Goal: Find specific page/section: Find specific page/section

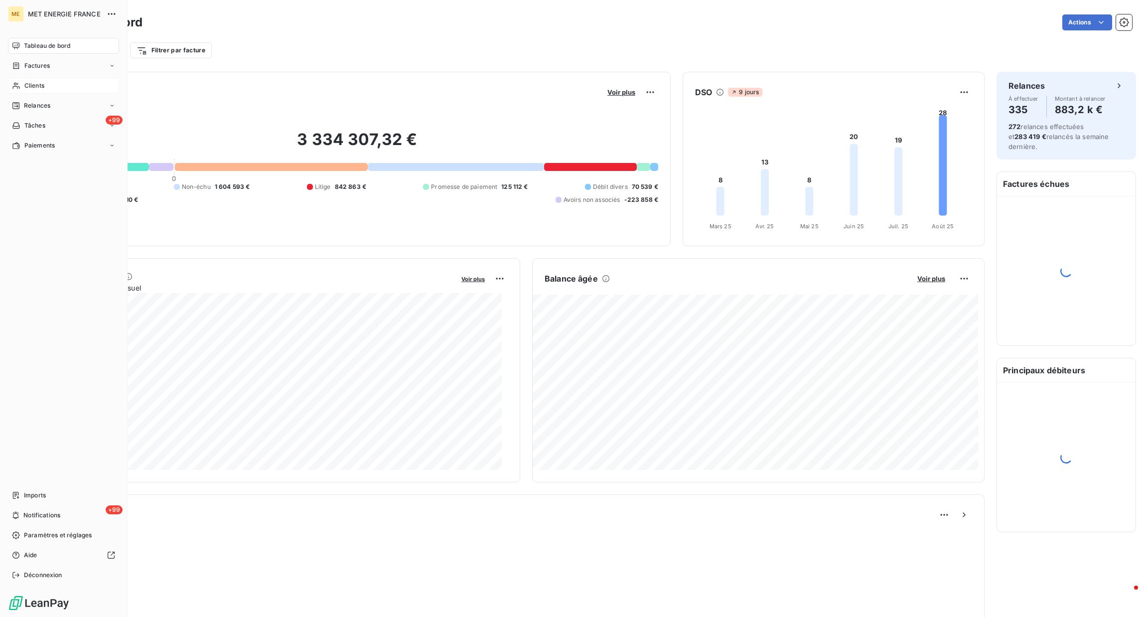
click at [18, 89] on icon at bounding box center [16, 86] width 8 height 8
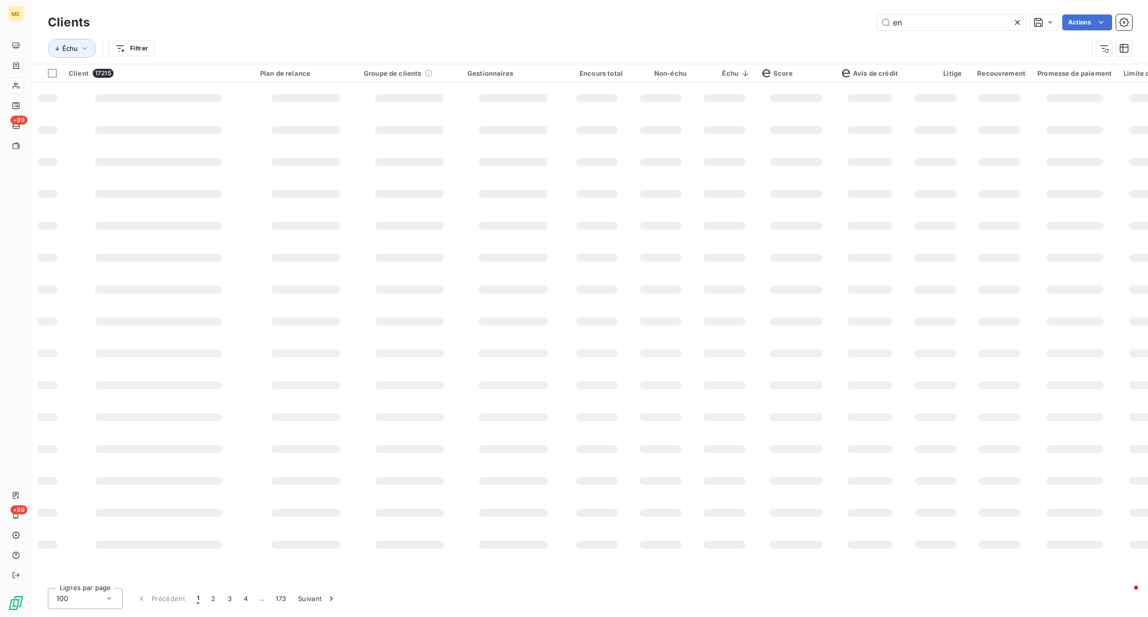
type input "e"
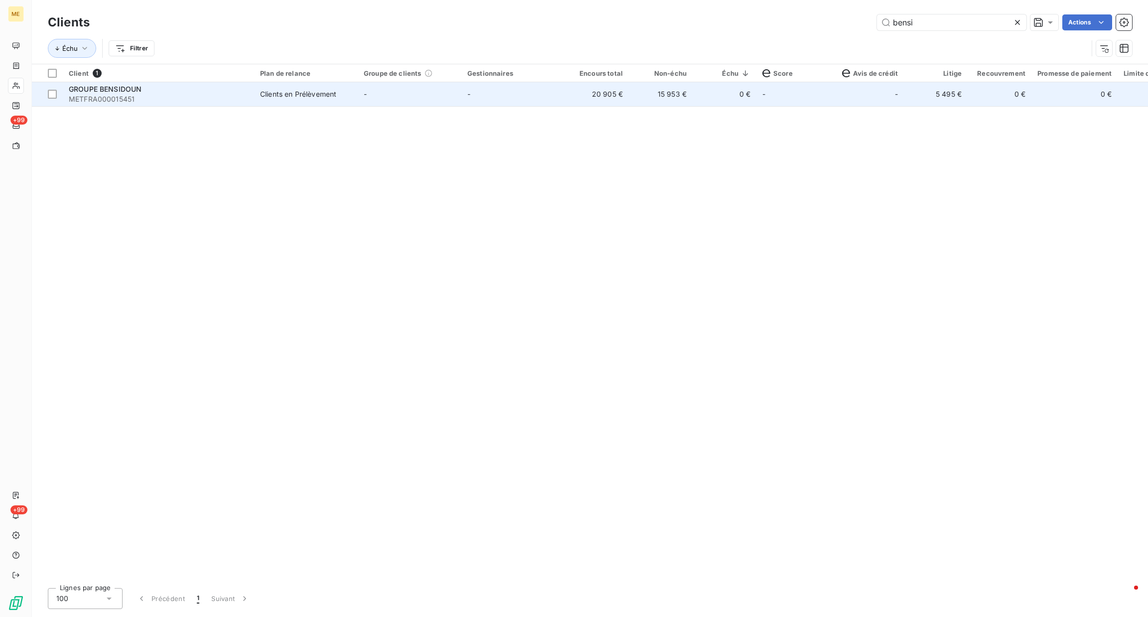
type input "bensi"
click at [480, 96] on td "-" at bounding box center [514, 94] width 104 height 24
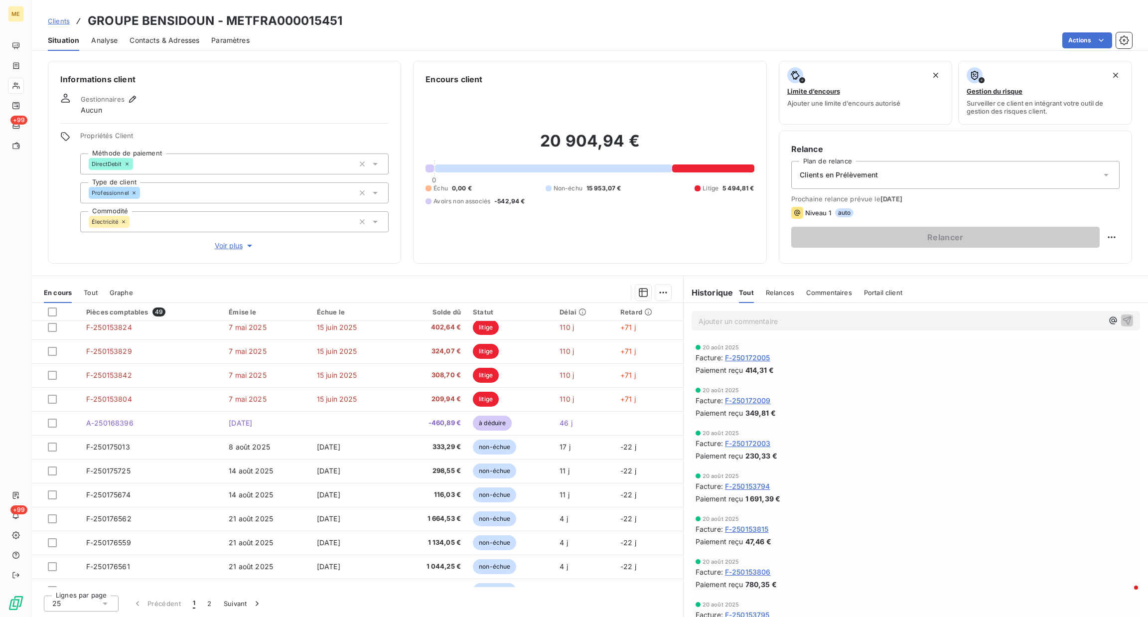
scroll to position [332, 0]
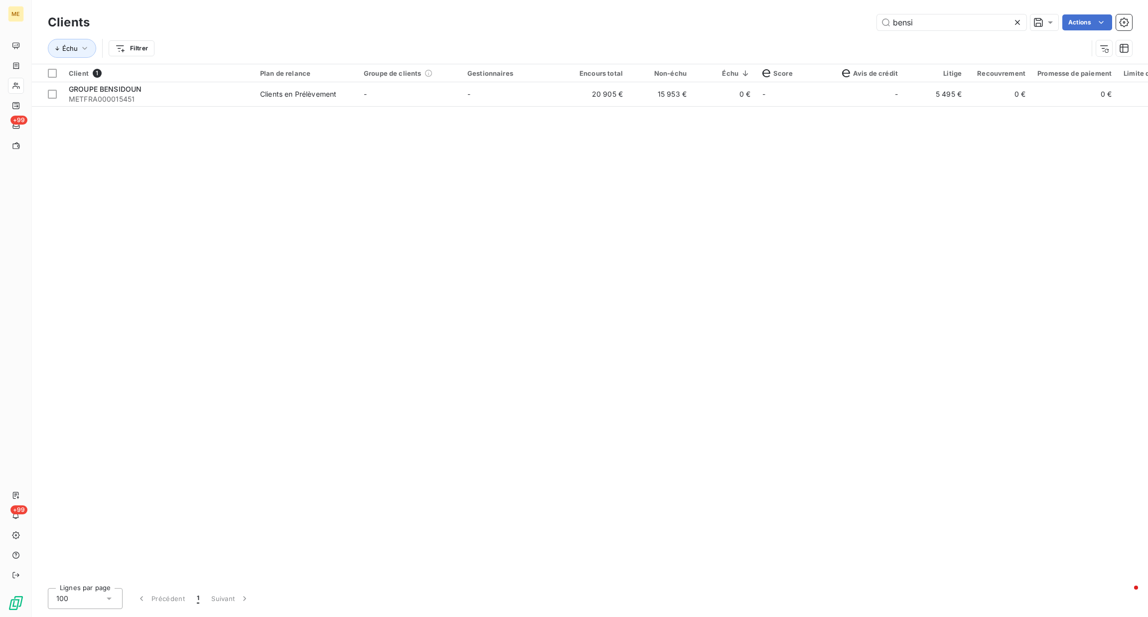
click at [1019, 22] on icon at bounding box center [1018, 22] width 10 height 10
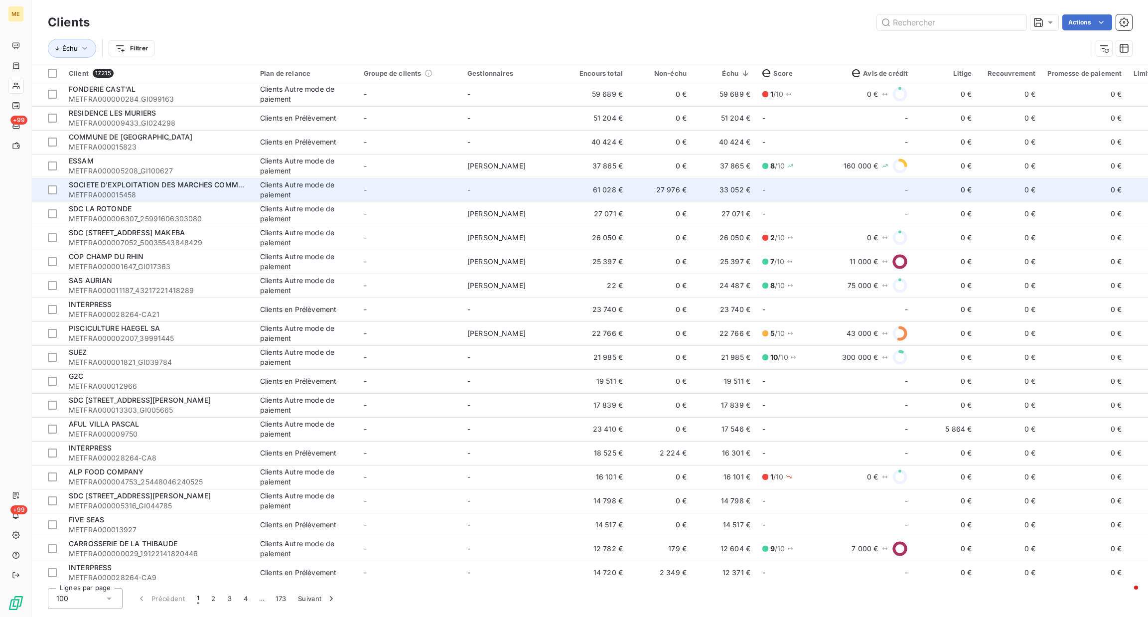
click at [402, 185] on td "-" at bounding box center [410, 190] width 104 height 24
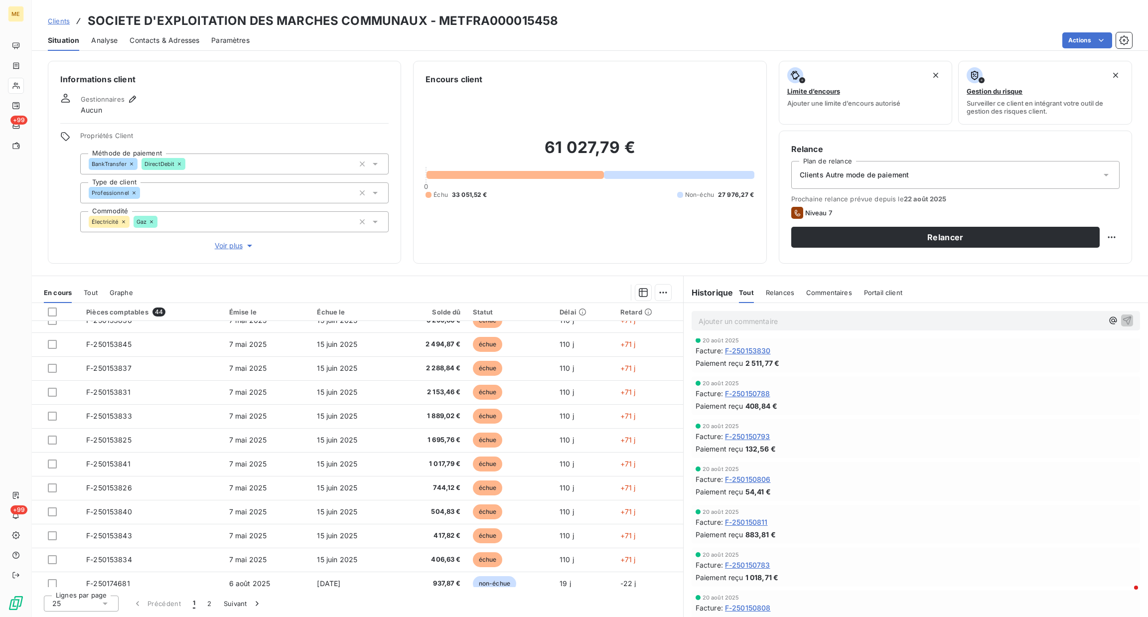
scroll to position [578, 0]
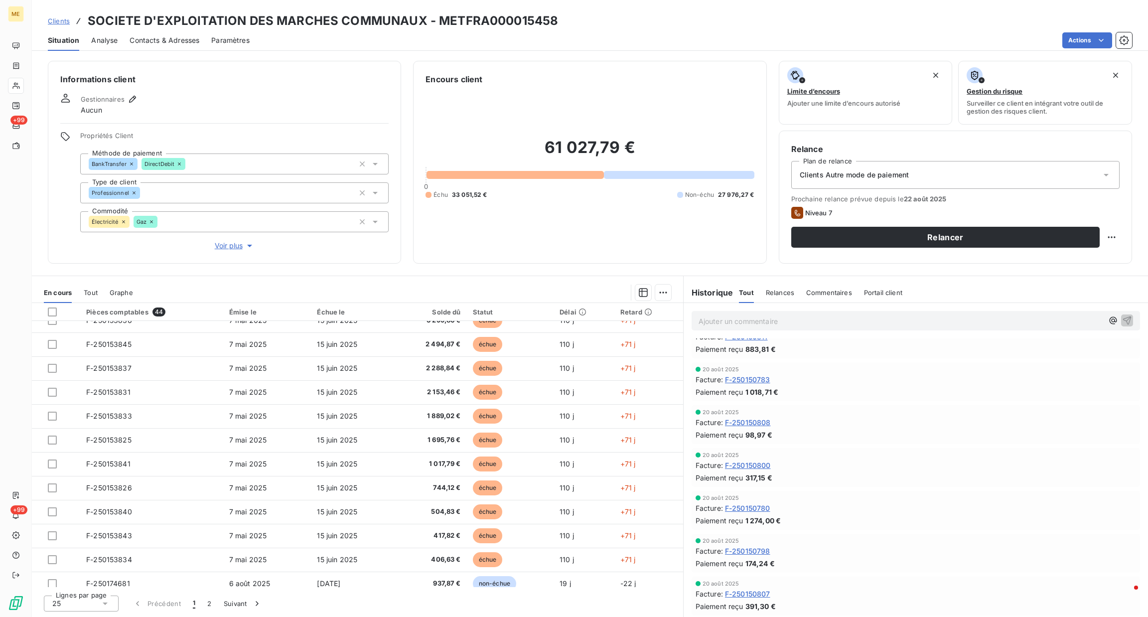
click at [816, 302] on div "Commentaires" at bounding box center [829, 292] width 46 height 21
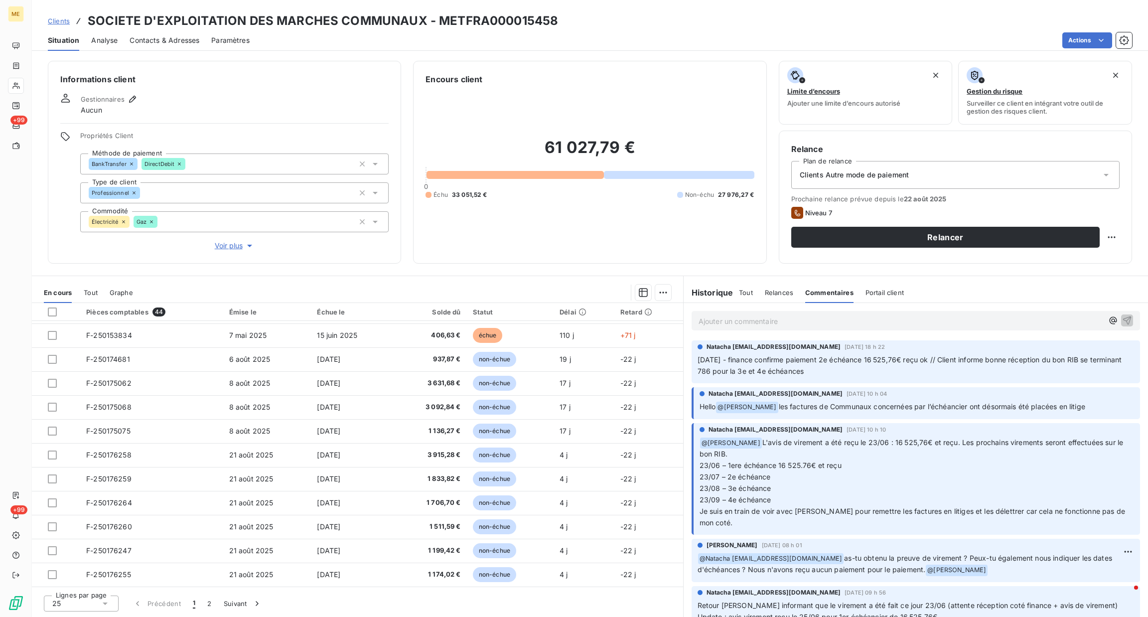
scroll to position [0, 0]
